Goal: Navigation & Orientation: Find specific page/section

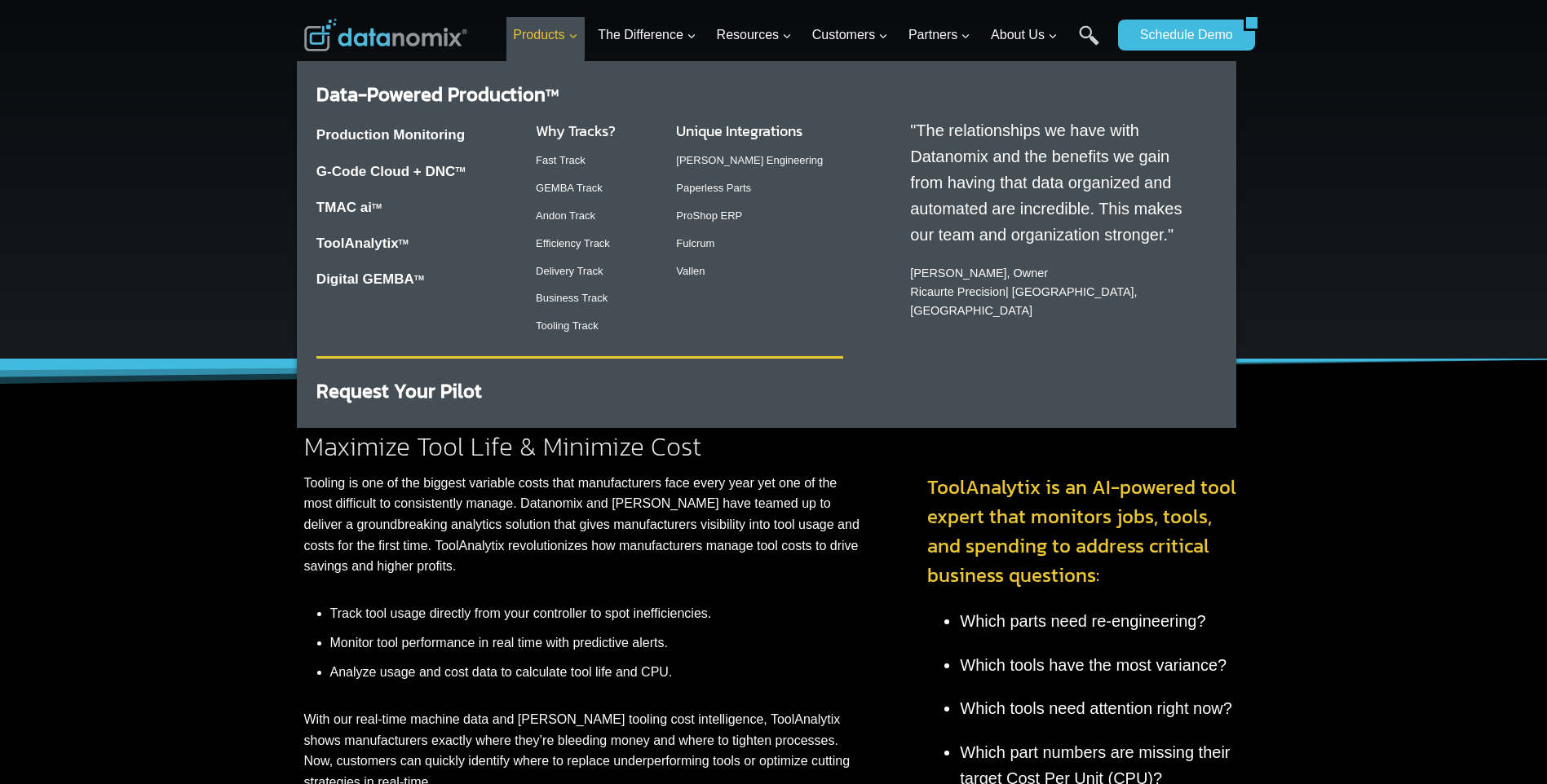
click at [543, 44] on span "Products Expand" at bounding box center [545, 35] width 64 height 21
click at [576, 182] on link "GEMBA Track" at bounding box center [569, 188] width 67 height 12
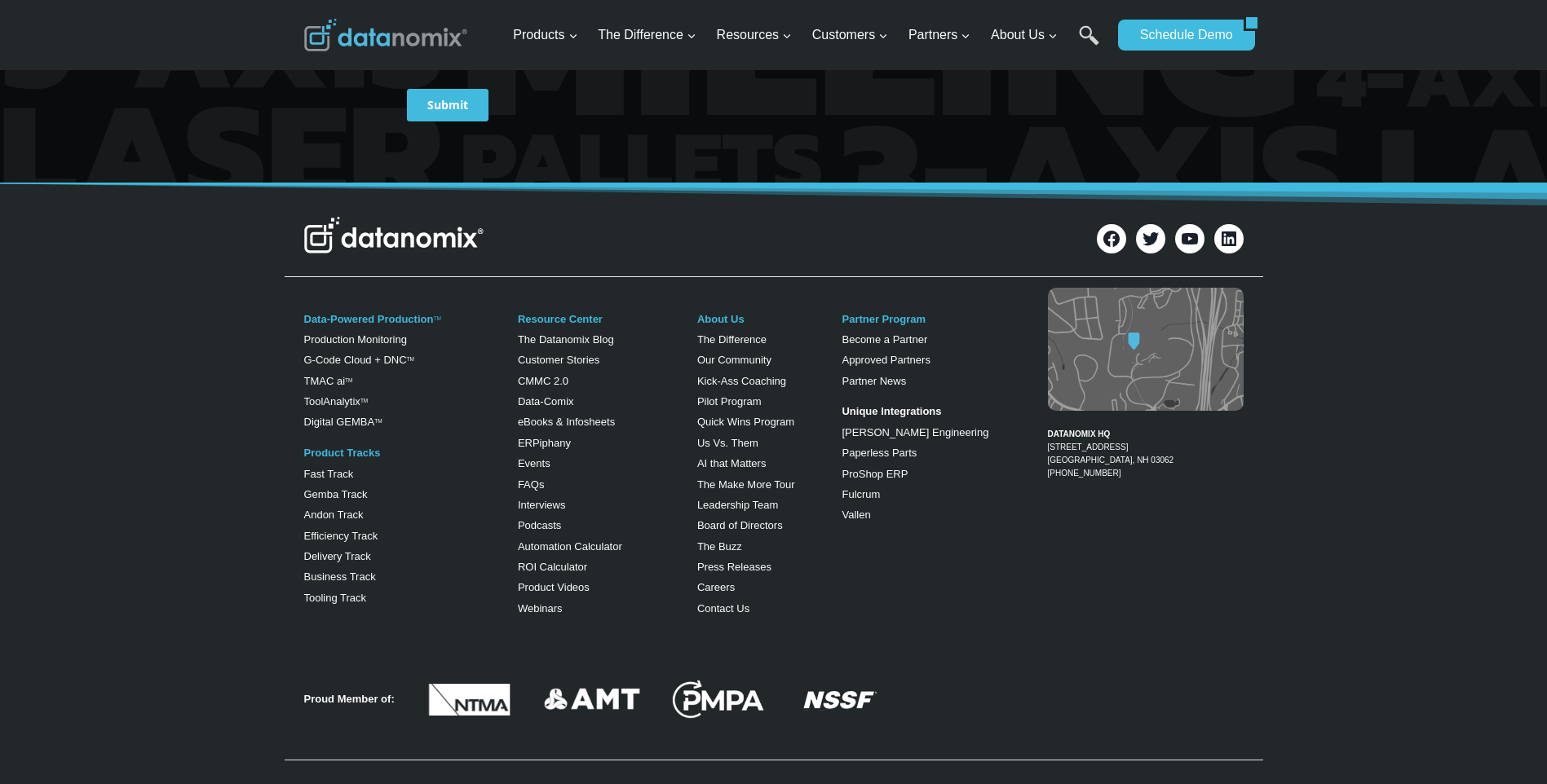
scroll to position [2451, 0]
